Goal: Information Seeking & Learning: Find specific fact

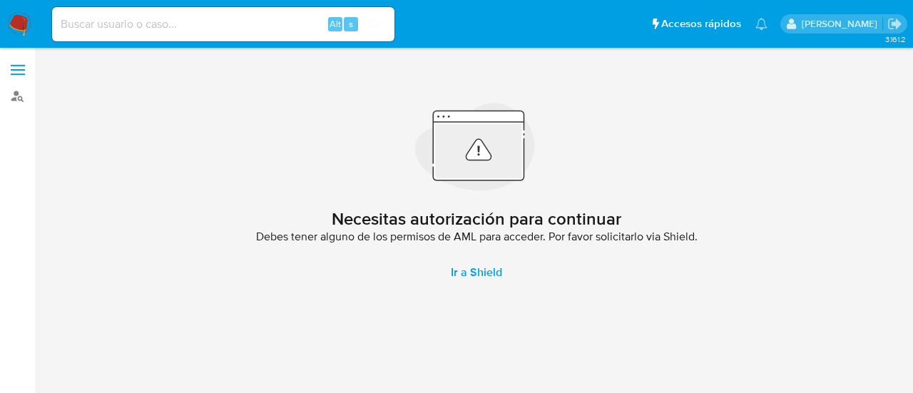
click at [168, 26] on input at bounding box center [223, 24] width 343 height 19
paste input "2659954115"
type input "2659954115"
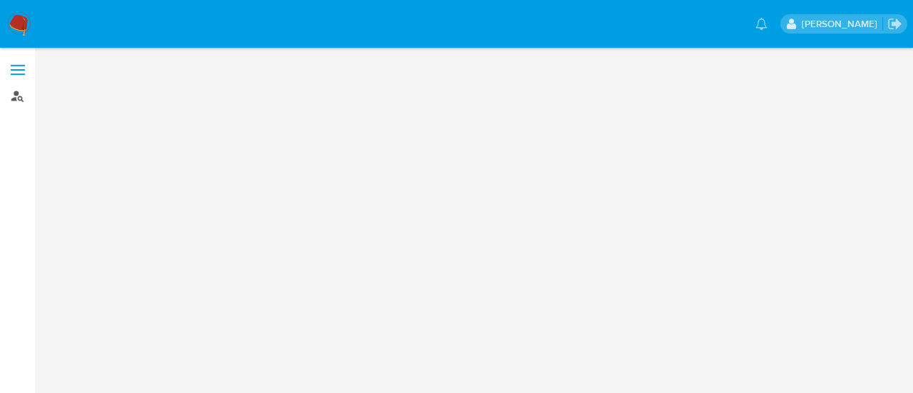
click at [29, 91] on link "Buscador de personas" at bounding box center [85, 96] width 170 height 22
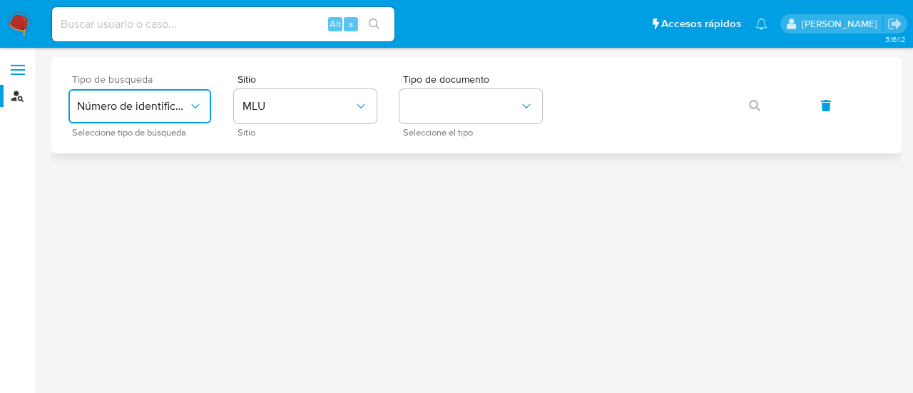
click at [169, 116] on button "Número de identificación" at bounding box center [140, 106] width 143 height 34
click at [138, 189] on div "User ID" at bounding box center [135, 193] width 117 height 34
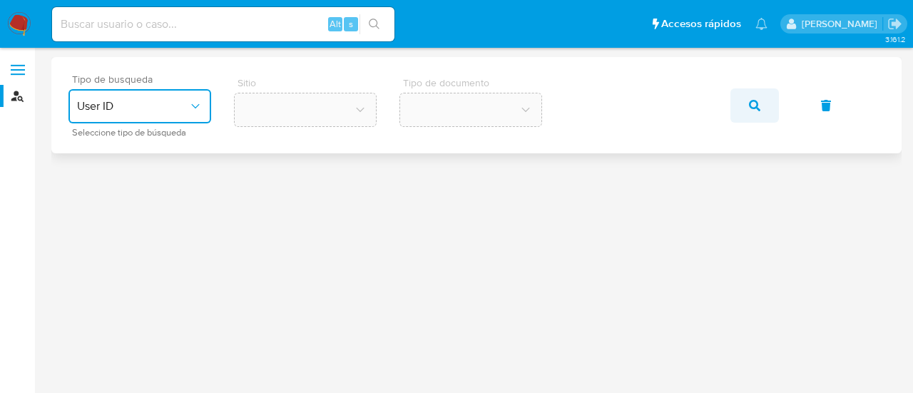
click at [761, 106] on button "button" at bounding box center [755, 105] width 49 height 34
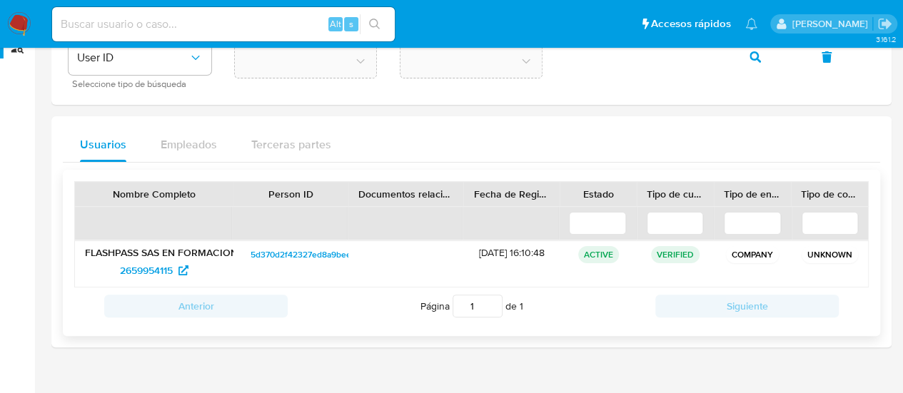
scroll to position [71, 0]
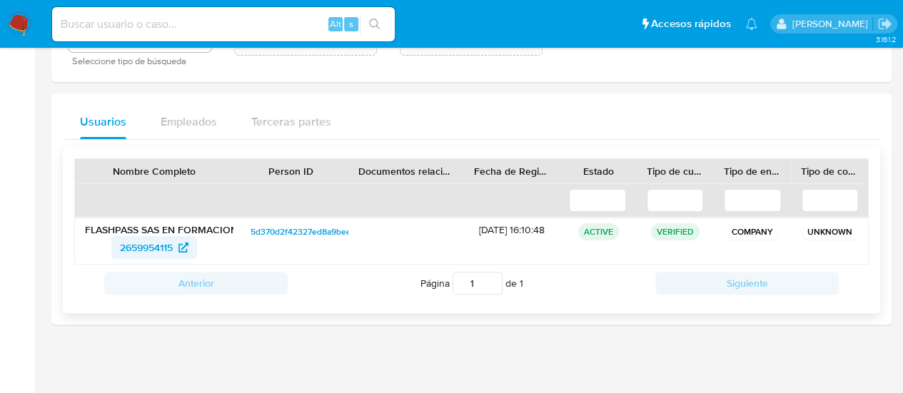
click at [138, 246] on span "2659954115" at bounding box center [146, 247] width 53 height 23
click at [148, 246] on span "2659954115" at bounding box center [146, 247] width 53 height 23
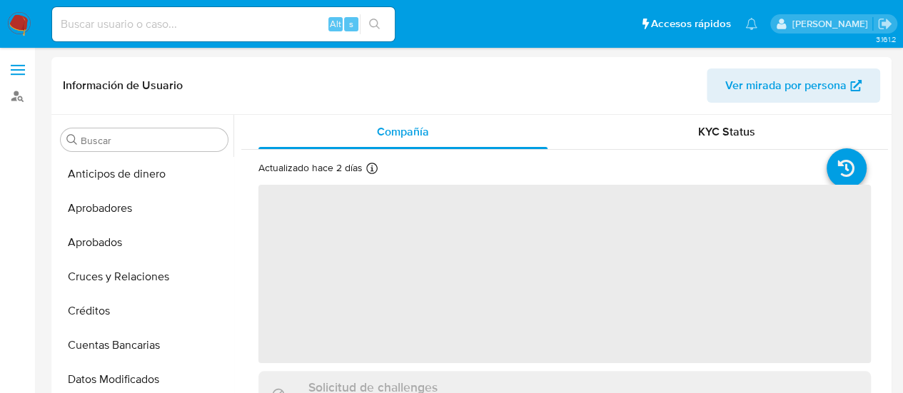
select select "10"
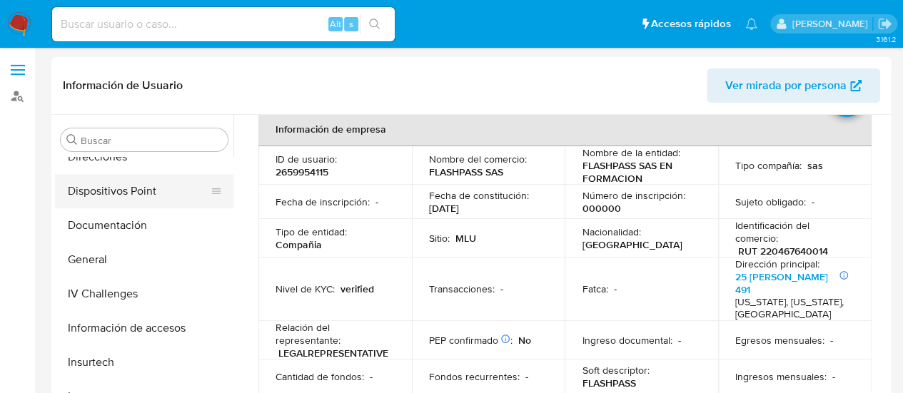
scroll to position [221, 0]
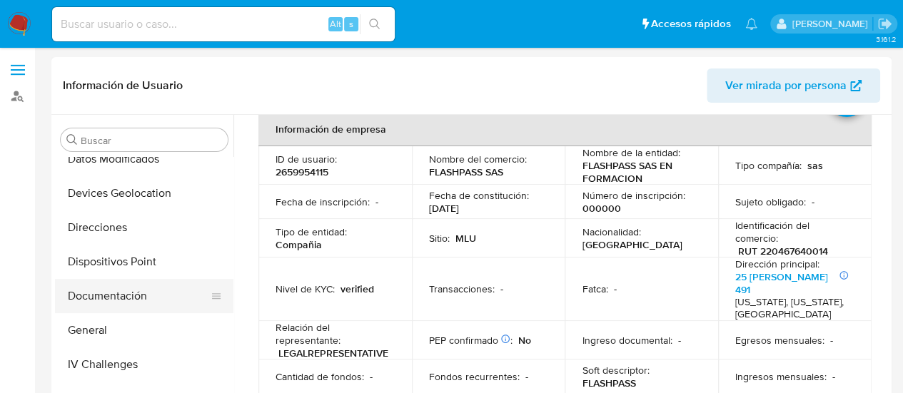
click at [123, 299] on button "Documentación" at bounding box center [138, 296] width 167 height 34
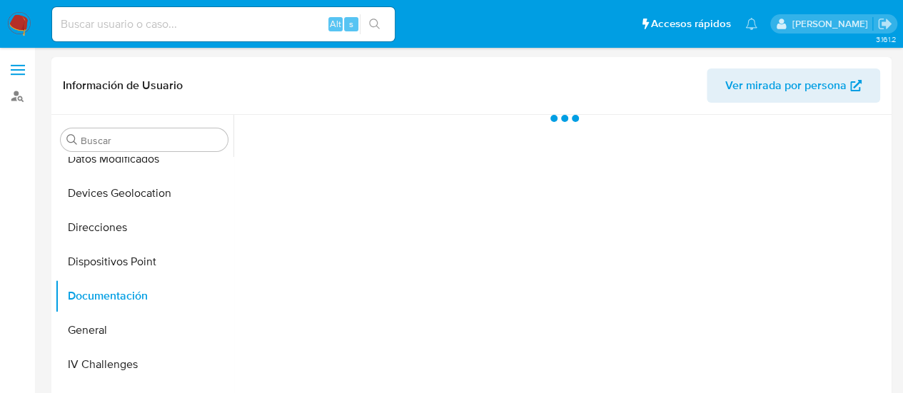
scroll to position [0, 0]
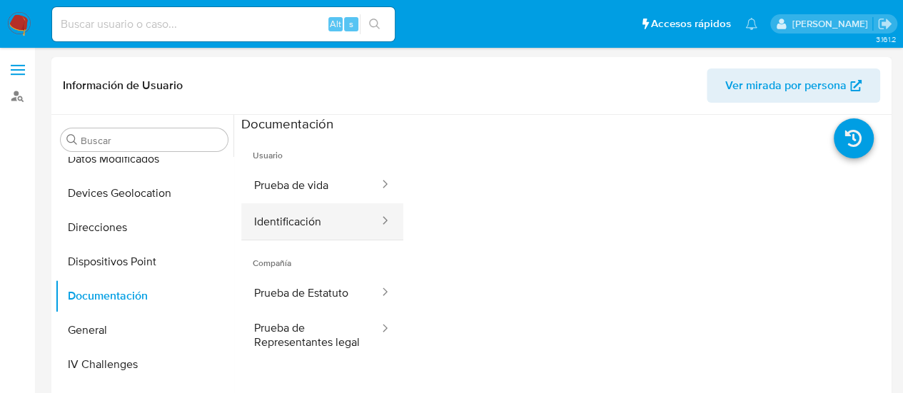
click at [319, 226] on button "Identificación" at bounding box center [310, 221] width 139 height 36
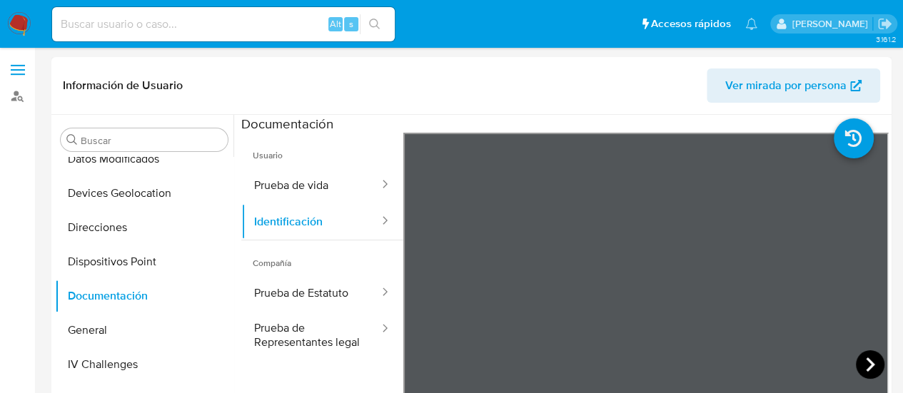
click at [866, 370] on icon at bounding box center [870, 364] width 29 height 29
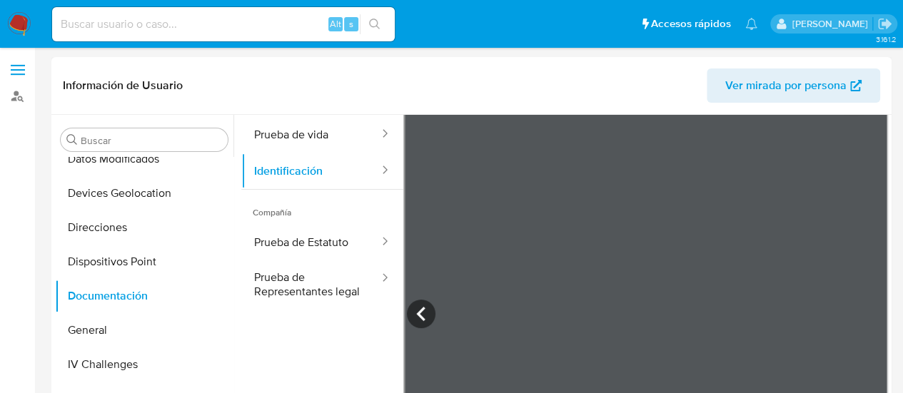
scroll to position [121, 0]
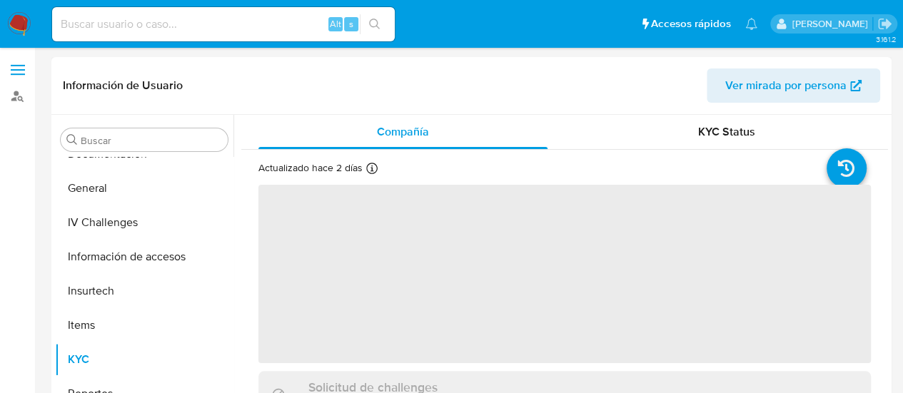
scroll to position [363, 0]
select select "10"
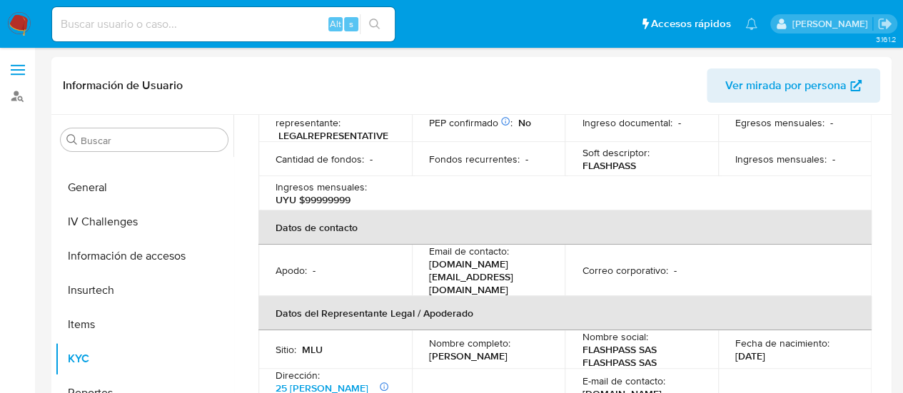
scroll to position [357, 0]
